Goal: Task Accomplishment & Management: Complete application form

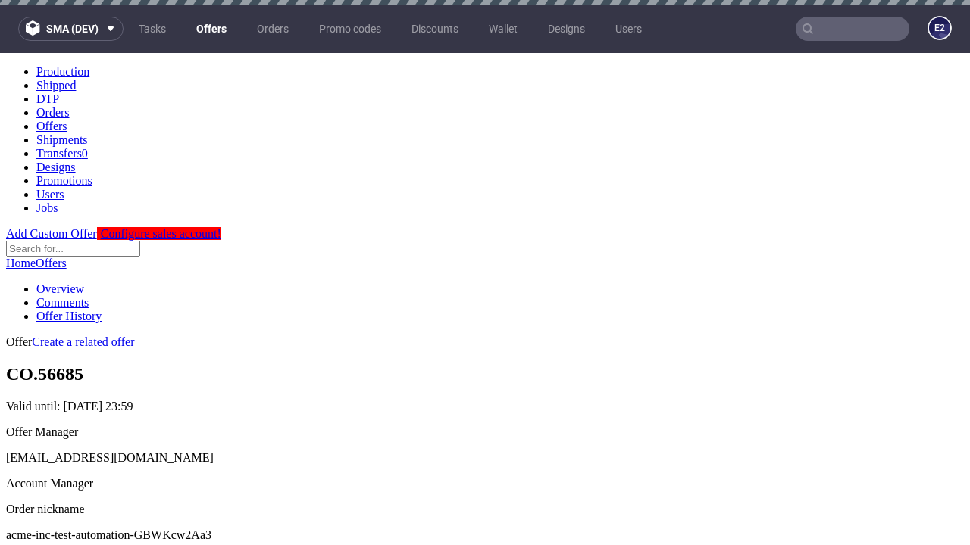
scroll to position [5, 0]
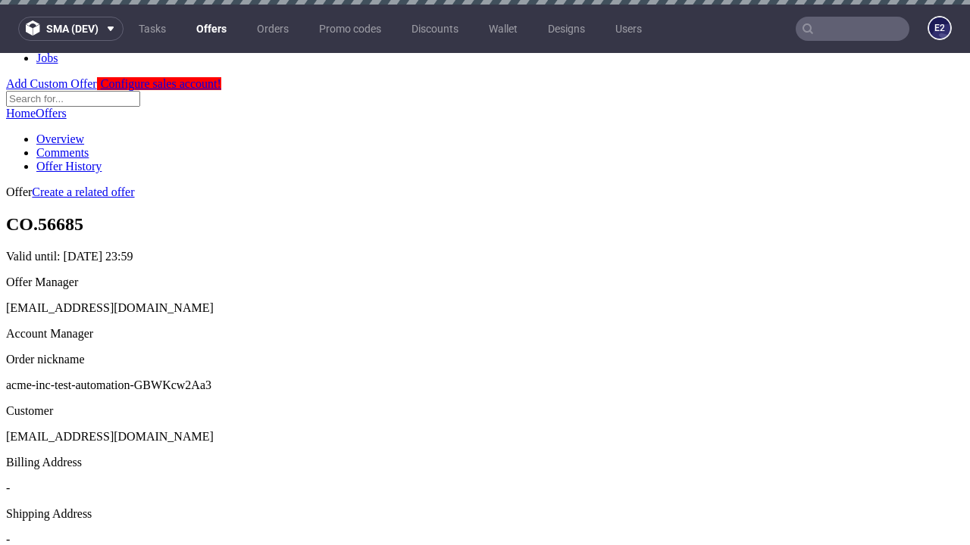
scroll to position [5, 0]
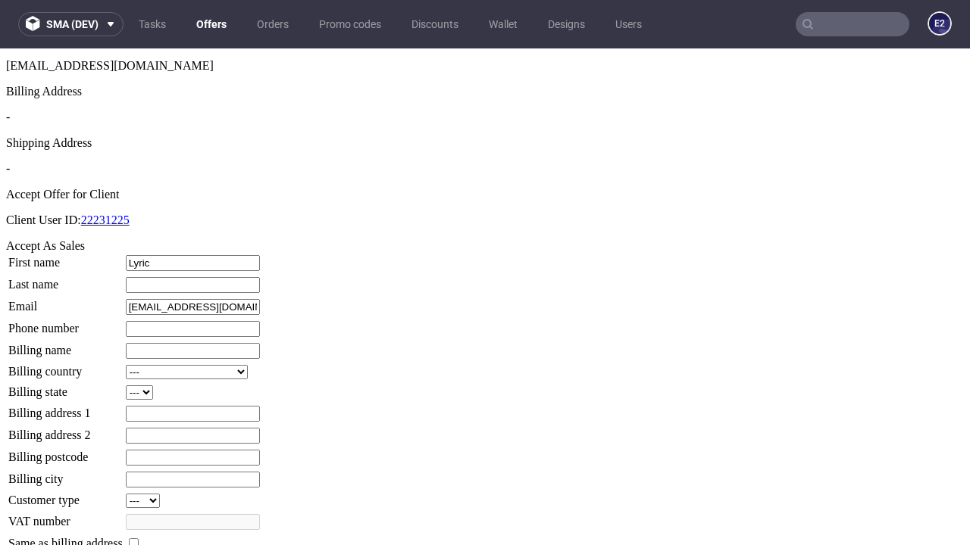
type input "Lyric"
type input "Ondricka"
type input "1509813888"
type input "[PERSON_NAME].[PERSON_NAME]"
select select "13"
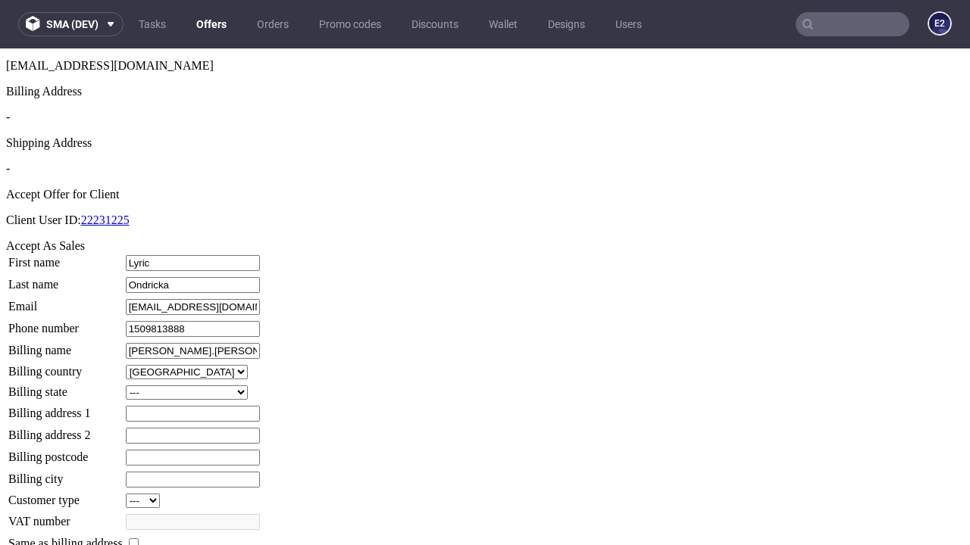
select select "132"
type input "[PERSON_NAME].[PERSON_NAME]"
type input "[STREET_ADDRESS][PERSON_NAME]"
type input "EB7 8PH"
type input "Huelridge"
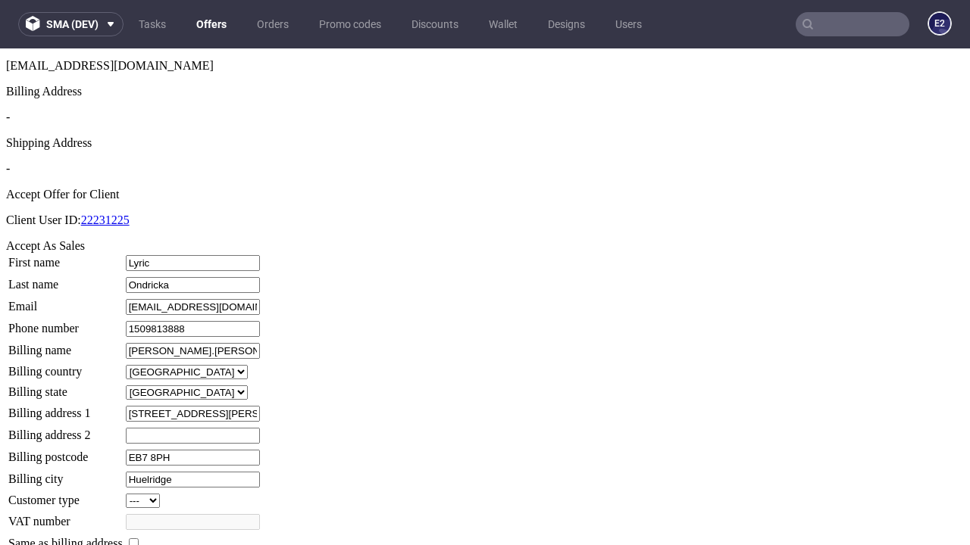
click at [139, 539] on input "checkbox" at bounding box center [134, 544] width 10 height 10
checkbox input "true"
type input "[PERSON_NAME].[PERSON_NAME]"
select select "13"
type input "[STREET_ADDRESS][PERSON_NAME]"
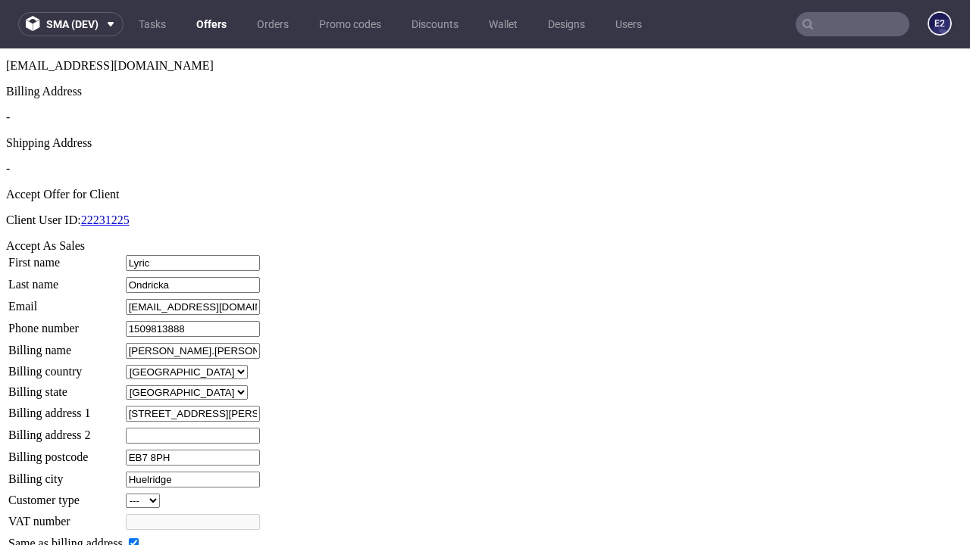
type input "EB7 8PH"
type input "Huelridge"
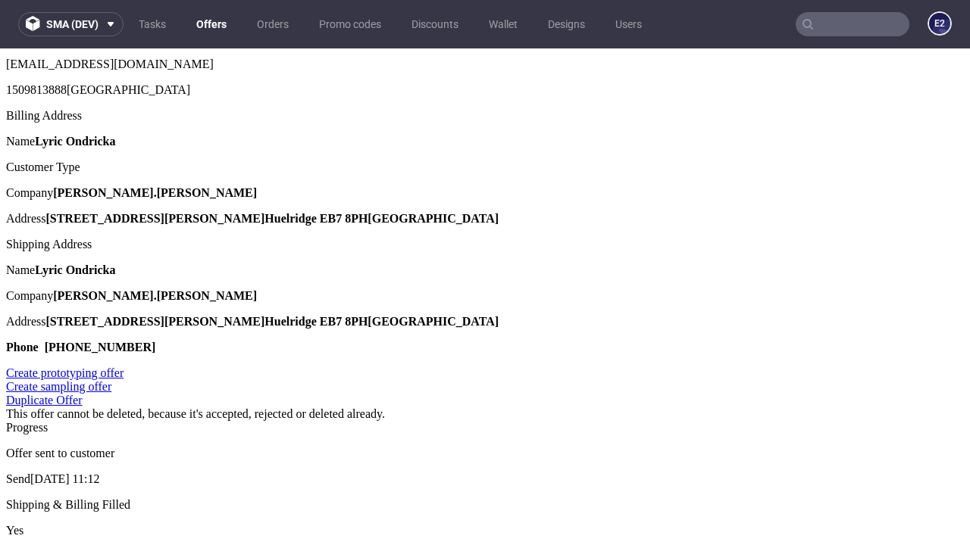
scroll to position [0, 0]
